Goal: Navigation & Orientation: Understand site structure

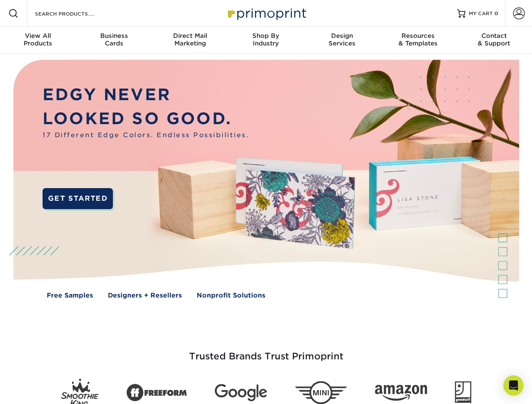
click at [266, 202] on img at bounding box center [266, 185] width 526 height 263
click at [13, 13] on span at bounding box center [13, 13] width 10 height 10
click at [518, 13] on span at bounding box center [519, 14] width 12 height 12
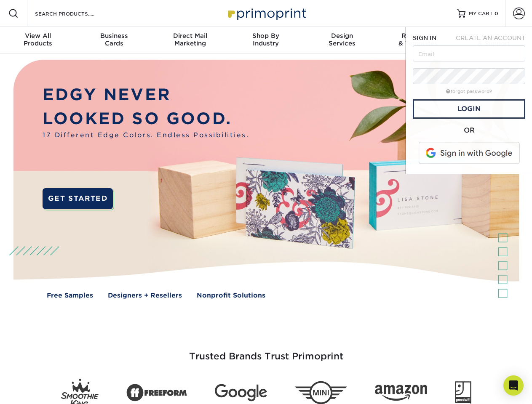
click at [38, 40] on div "View All Products" at bounding box center [38, 39] width 76 height 15
click at [114, 40] on div "Business Cards" at bounding box center [114, 39] width 76 height 15
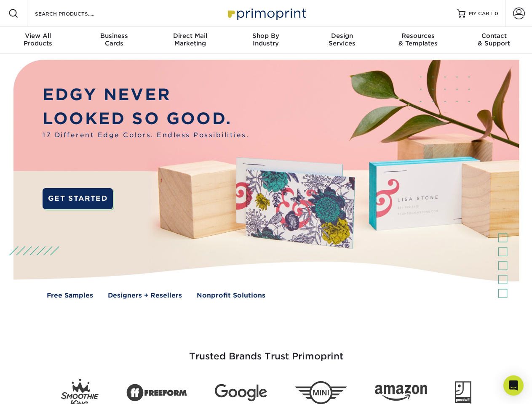
click at [190, 40] on div "Direct Mail Marketing" at bounding box center [190, 39] width 76 height 15
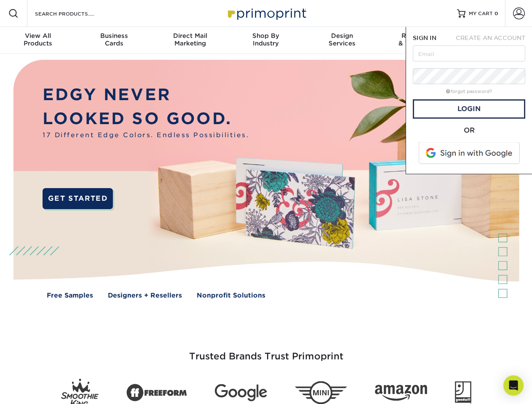
click at [266, 40] on div "Shop By Industry" at bounding box center [266, 39] width 76 height 15
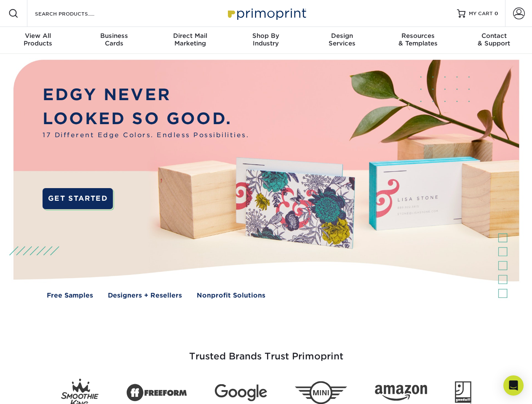
click at [342, 40] on div "Design Services" at bounding box center [342, 39] width 76 height 15
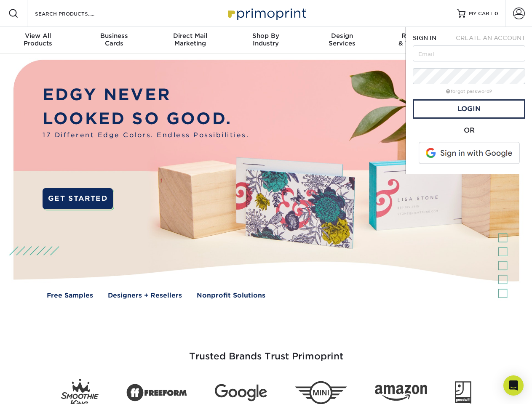
click at [418, 40] on span "SIGN IN" at bounding box center [425, 38] width 24 height 7
click at [494, 40] on div "Contact & Support" at bounding box center [494, 39] width 76 height 15
